Goal: Find specific page/section: Find specific page/section

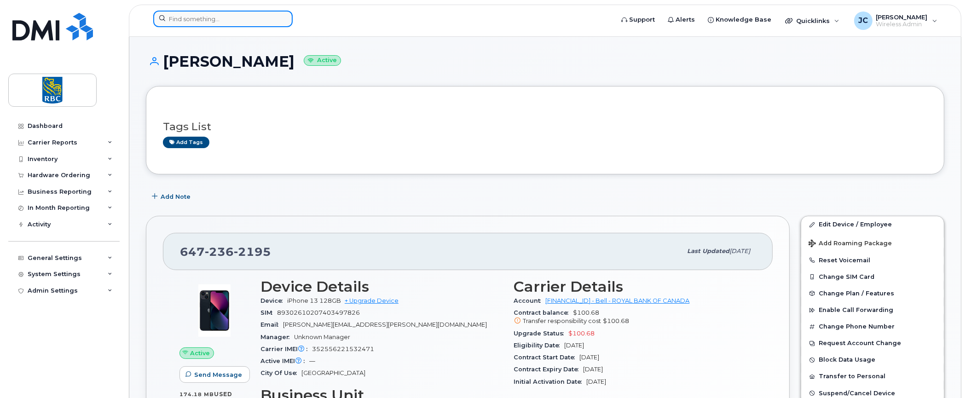
drag, startPoint x: 0, startPoint y: 0, endPoint x: 237, endPoint y: 16, distance: 238.0
click at [237, 16] on input at bounding box center [222, 19] width 139 height 17
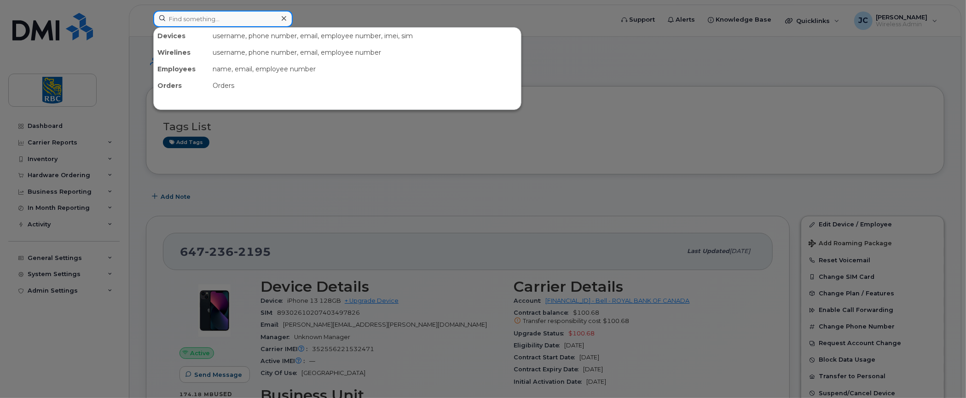
paste input "3062033656"
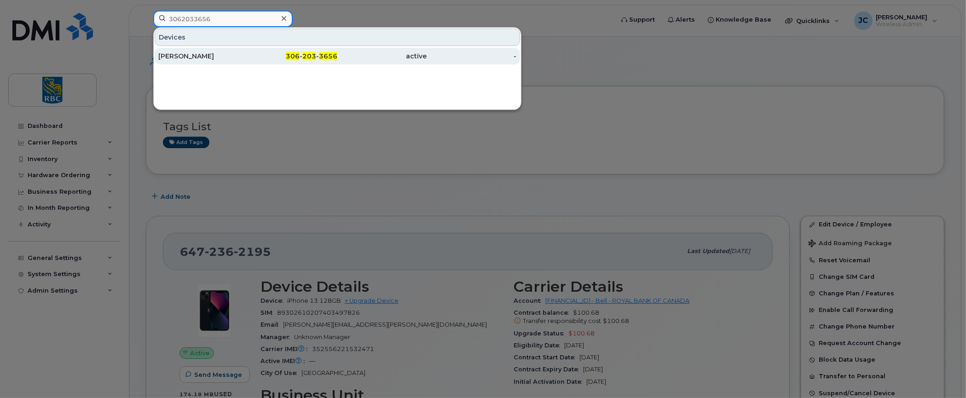
type input "3062033656"
click at [192, 54] on div "Marlene Goldberg" at bounding box center [203, 56] width 90 height 9
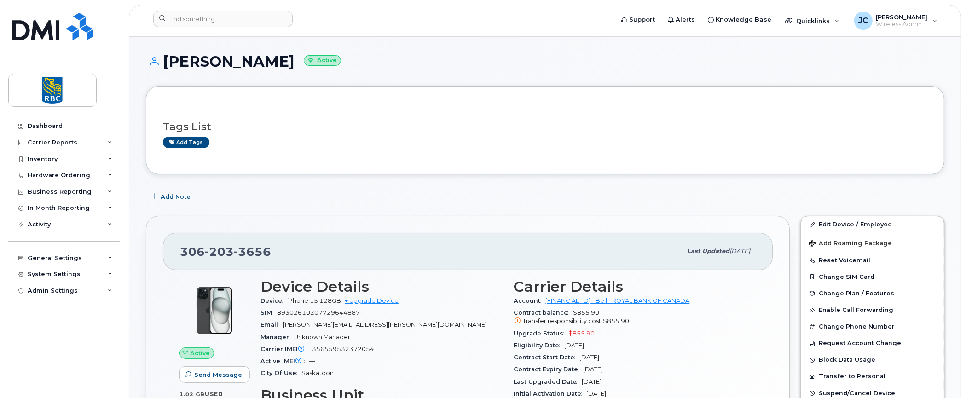
scroll to position [46, 0]
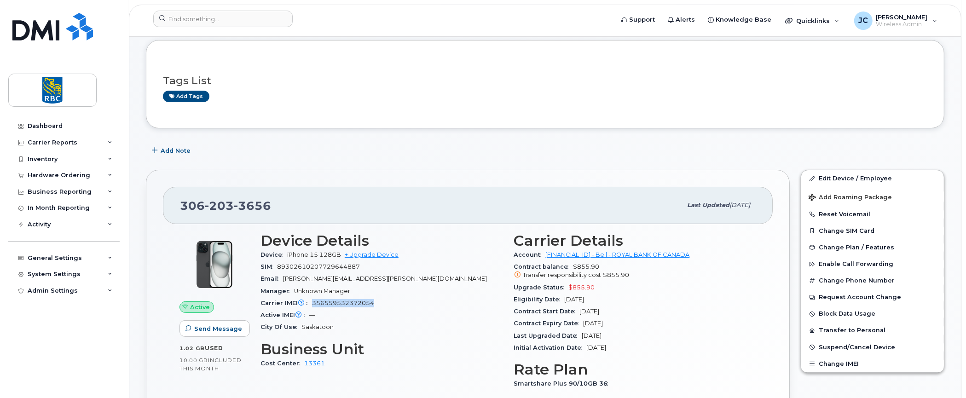
drag, startPoint x: 372, startPoint y: 302, endPoint x: 311, endPoint y: 301, distance: 61.2
click at [311, 301] on div "Carrier IMEI Carrier IMEI is reported during the last billing cycle or change o…" at bounding box center [382, 303] width 243 height 12
copy span "356559532372054"
click at [583, 75] on h3 "Tags List" at bounding box center [545, 81] width 764 height 12
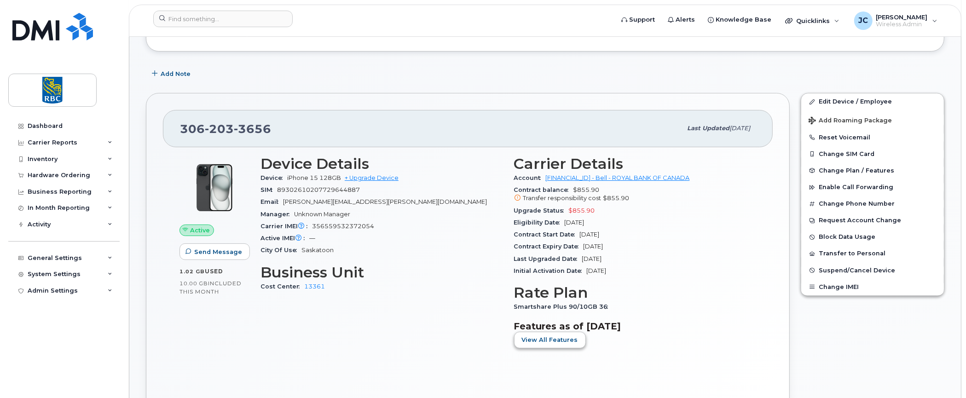
scroll to position [138, 0]
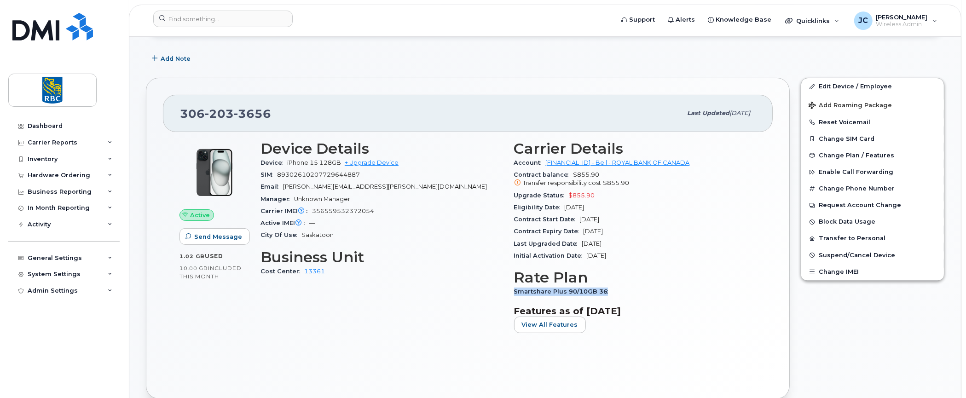
drag, startPoint x: 604, startPoint y: 293, endPoint x: 512, endPoint y: 294, distance: 91.6
click at [512, 294] on div "Carrier Details Account 0526299293 - Bell - ROYAL BANK OF CANADA Contract balan…" at bounding box center [636, 240] width 254 height 211
copy span "Smartshare Plus 90/10GB 36"
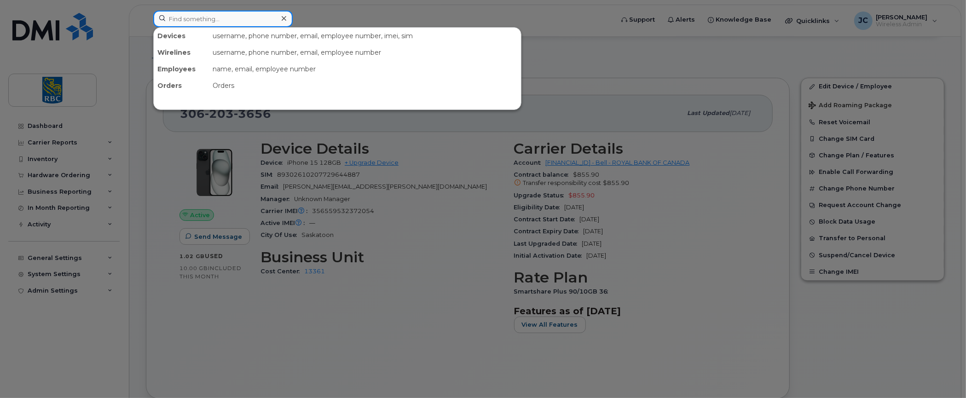
click at [243, 17] on input at bounding box center [222, 19] width 139 height 17
paste input "4162004954"
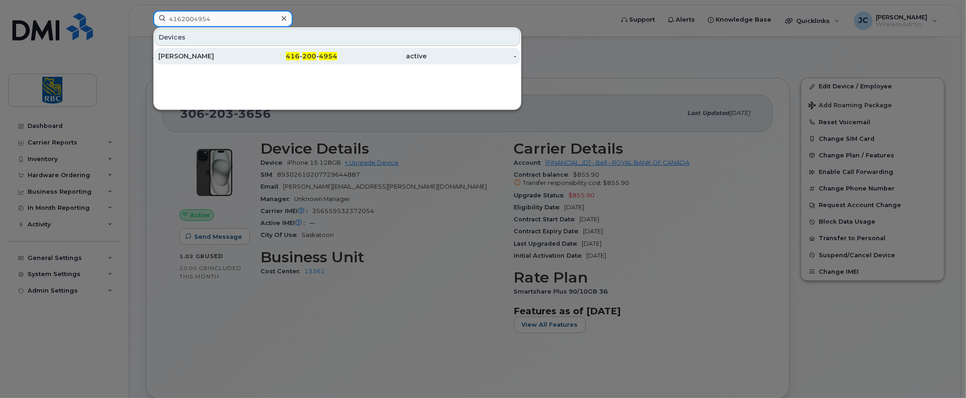
type input "4162004954"
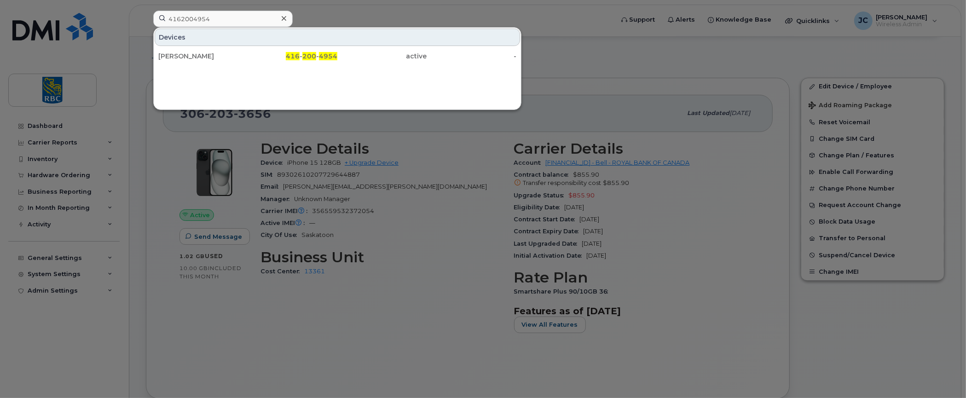
drag, startPoint x: 198, startPoint y: 54, endPoint x: 148, endPoint y: 80, distance: 57.0
click at [198, 54] on div "[PERSON_NAME]" at bounding box center [203, 56] width 90 height 9
